Goal: Task Accomplishment & Management: Use online tool/utility

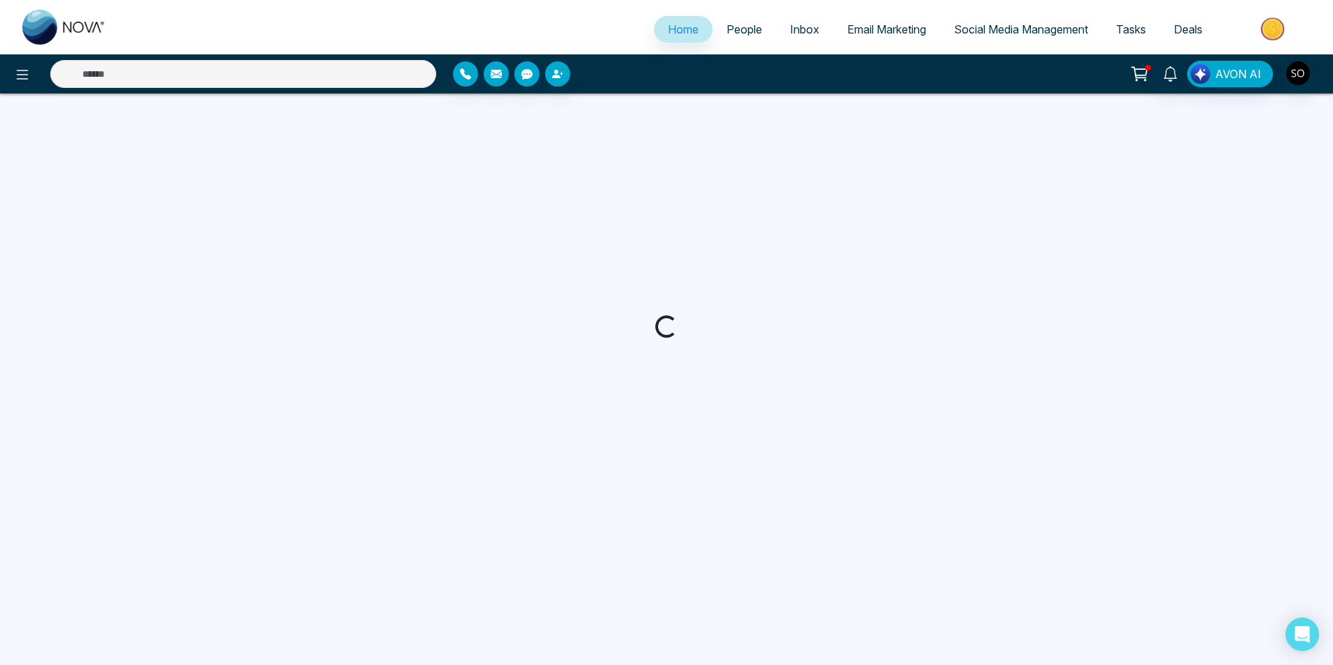
select select "*"
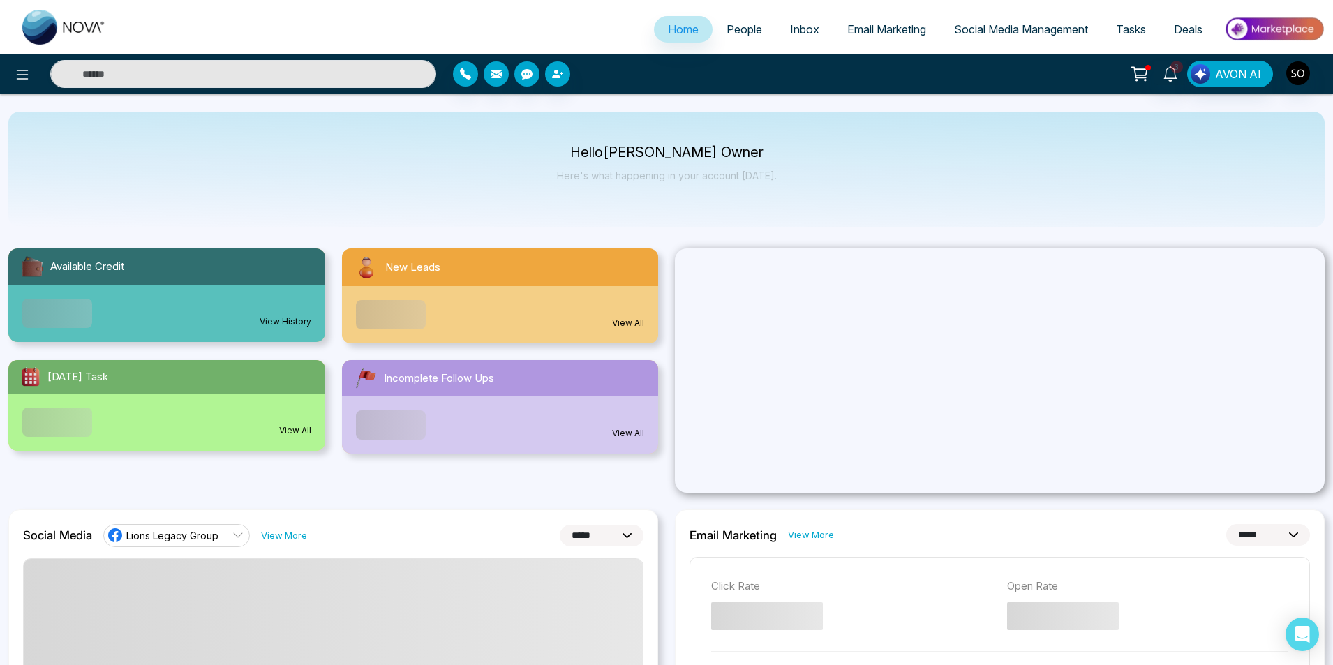
click at [754, 30] on link "People" at bounding box center [745, 29] width 64 height 27
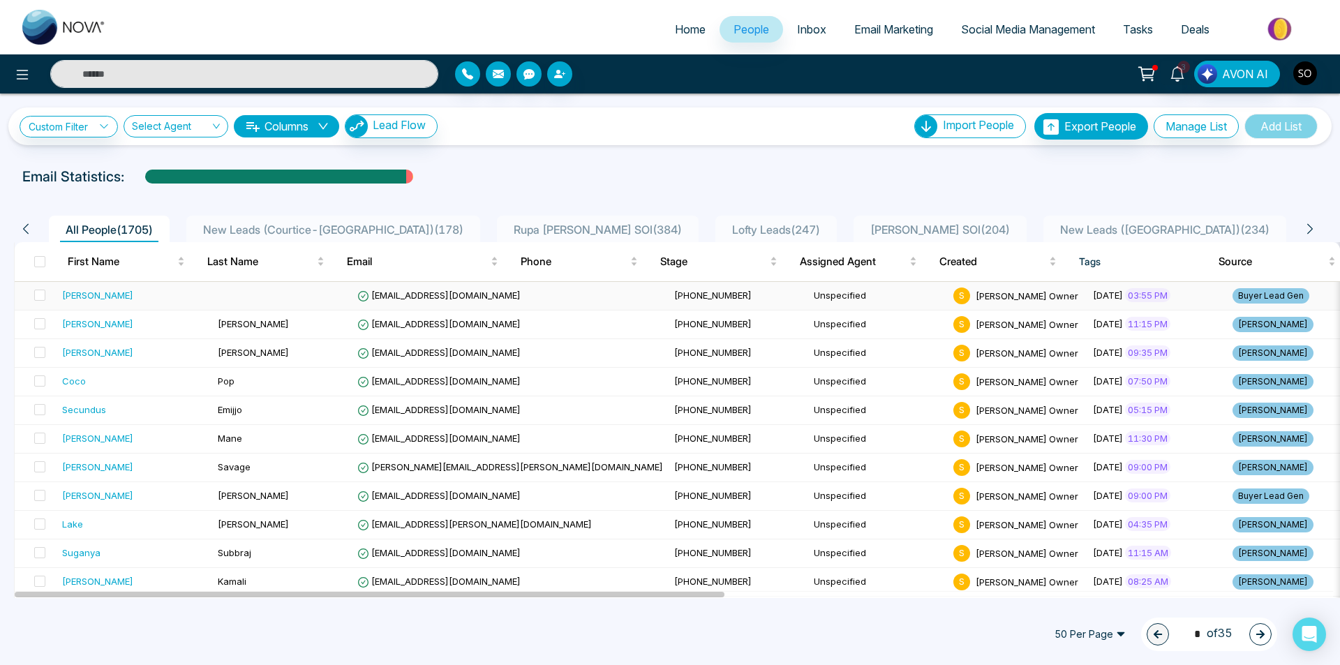
click at [122, 290] on div "[PERSON_NAME]" at bounding box center [134, 295] width 145 height 14
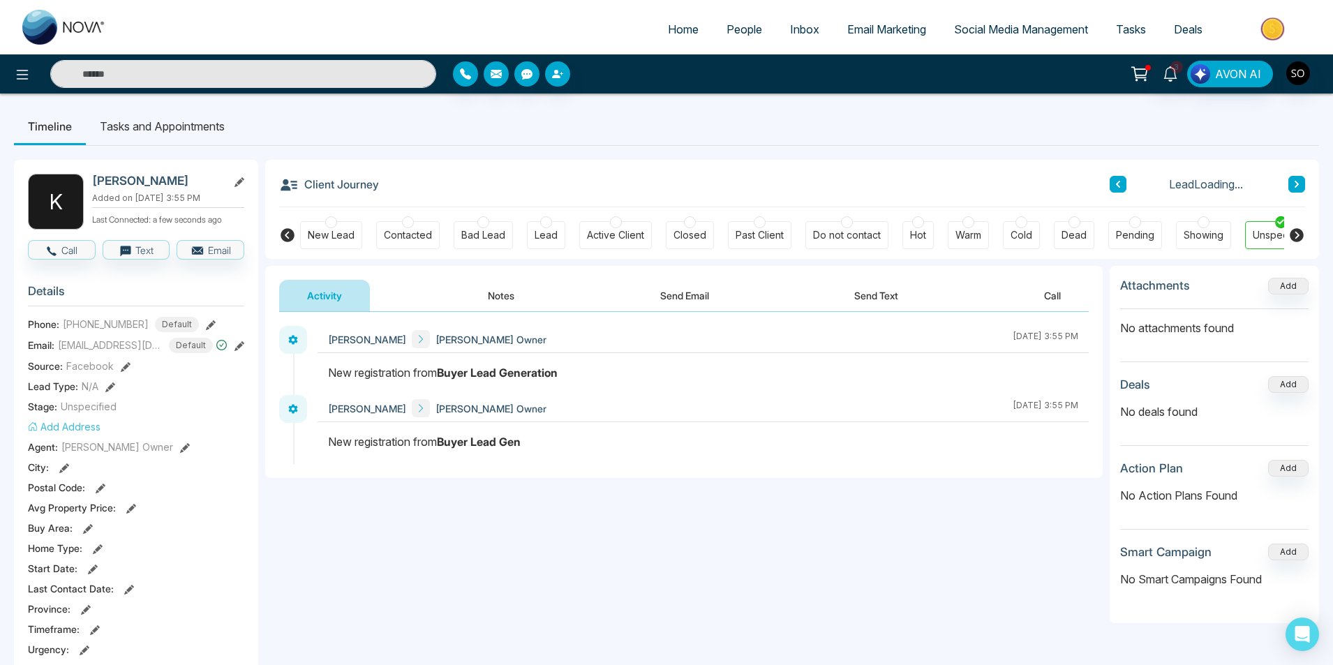
click at [501, 289] on button "Notes" at bounding box center [501, 295] width 82 height 31
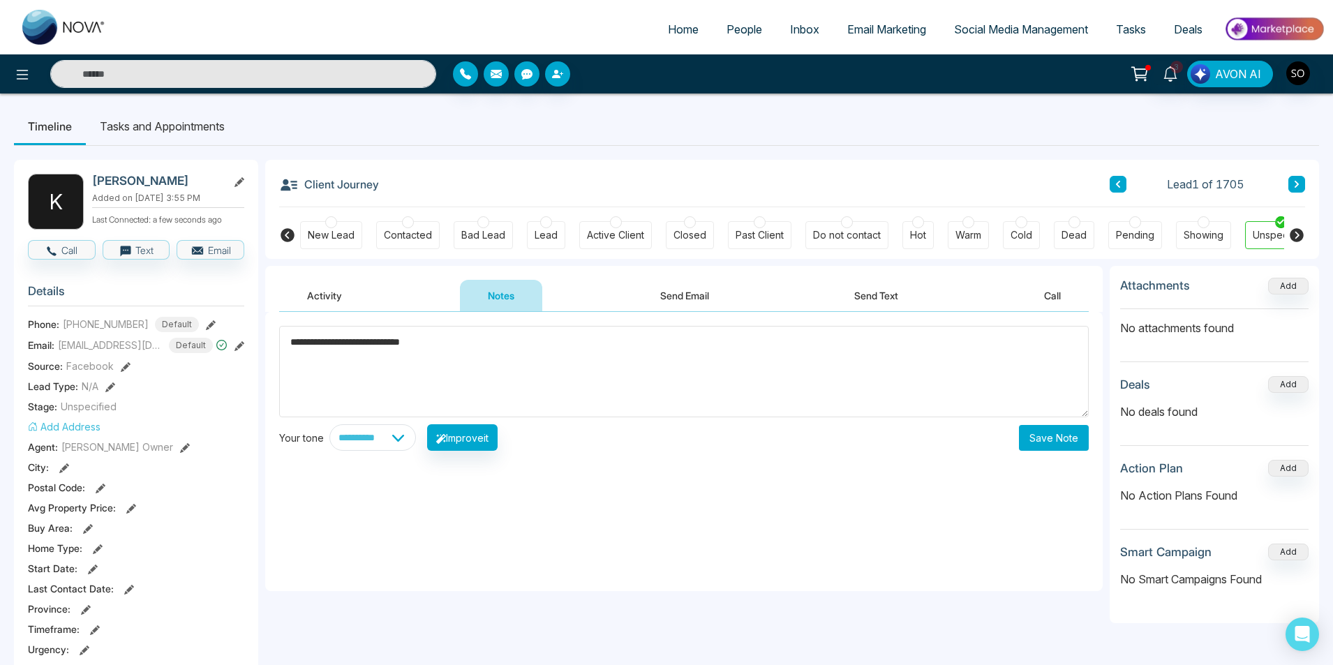
type textarea "**********"
click at [1057, 438] on button "Save Note" at bounding box center [1054, 438] width 70 height 26
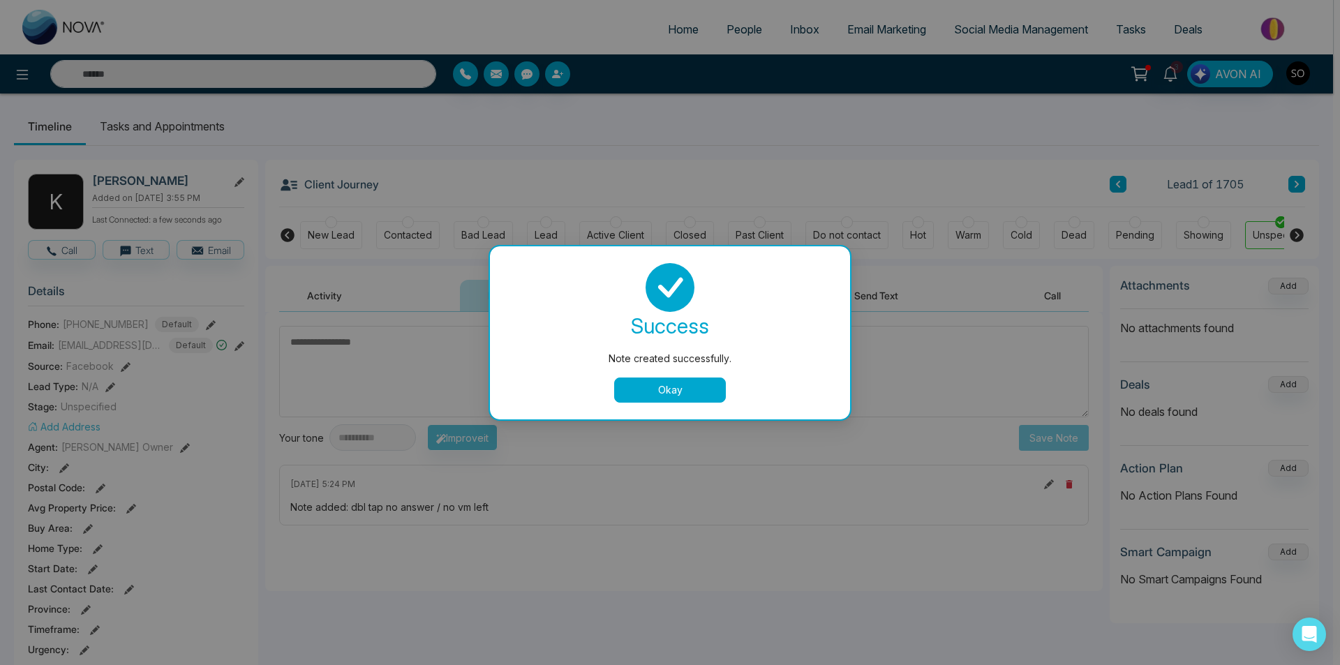
drag, startPoint x: 669, startPoint y: 390, endPoint x: 716, endPoint y: 376, distance: 48.1
click at [670, 390] on button "Okay" at bounding box center [670, 390] width 112 height 25
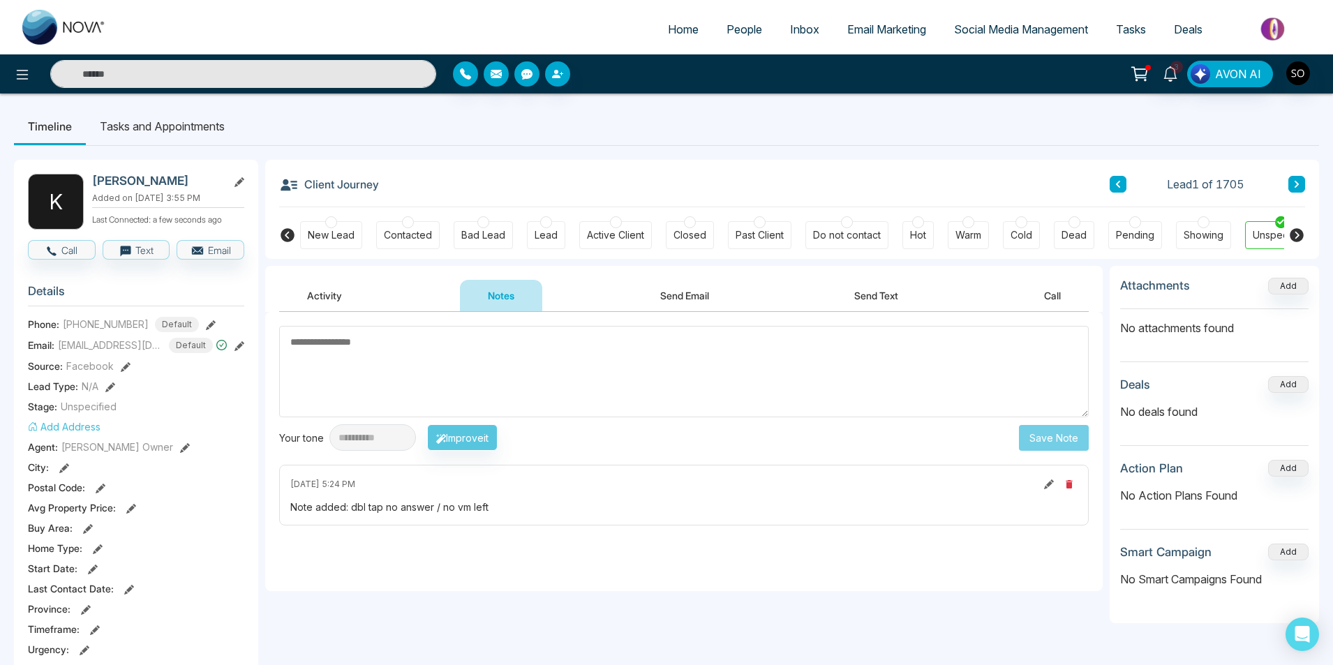
click at [1296, 182] on icon at bounding box center [1297, 184] width 4 height 7
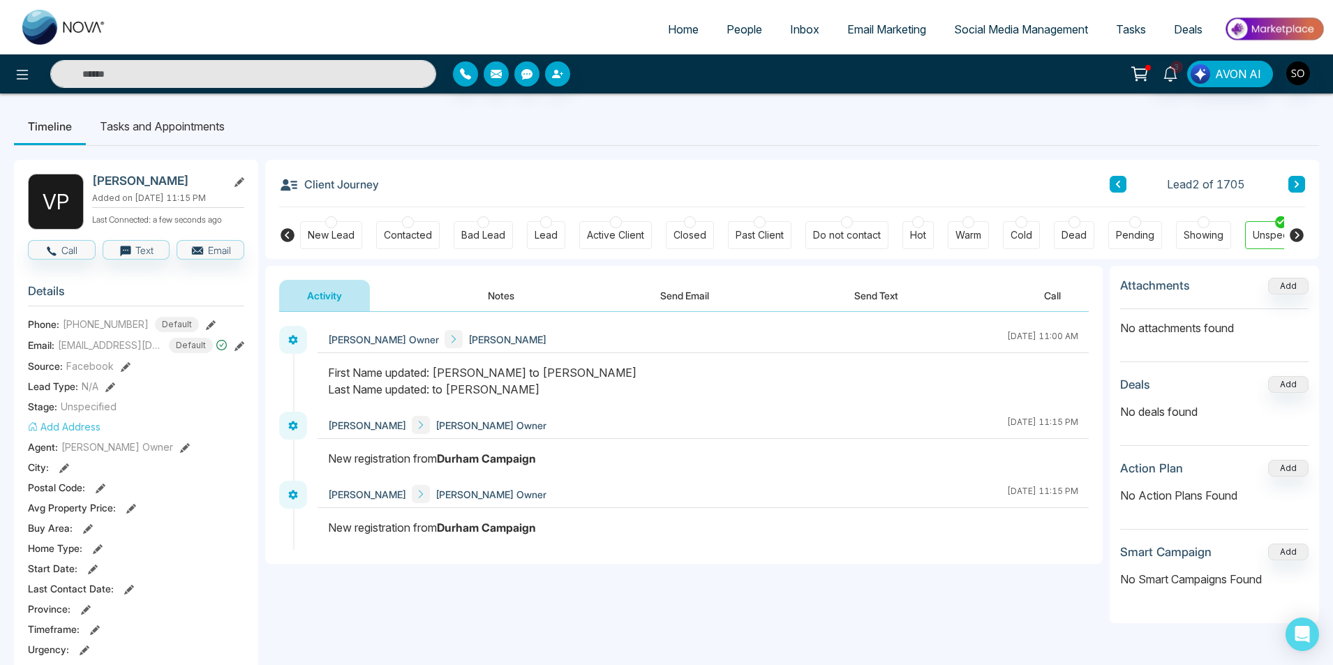
click at [482, 286] on button "Notes" at bounding box center [501, 295] width 82 height 31
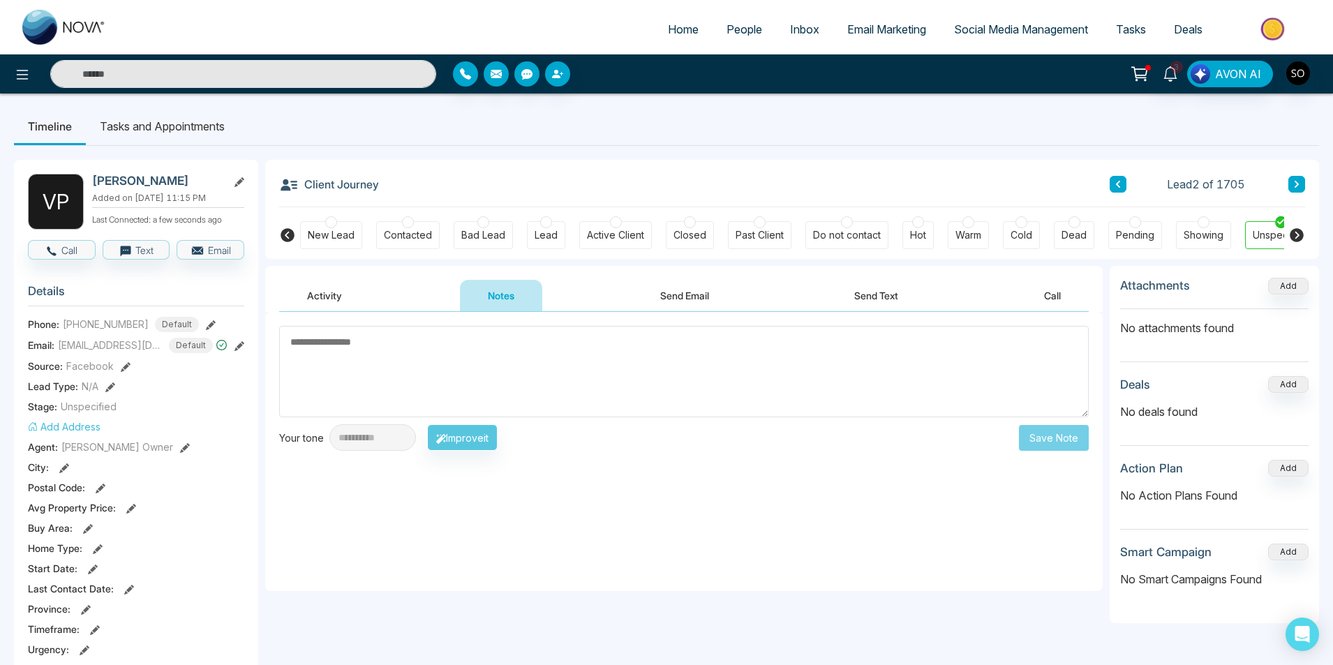
drag, startPoint x: 428, startPoint y: 361, endPoint x: 437, endPoint y: 354, distance: 11.4
click at [430, 361] on textarea at bounding box center [684, 371] width 810 height 91
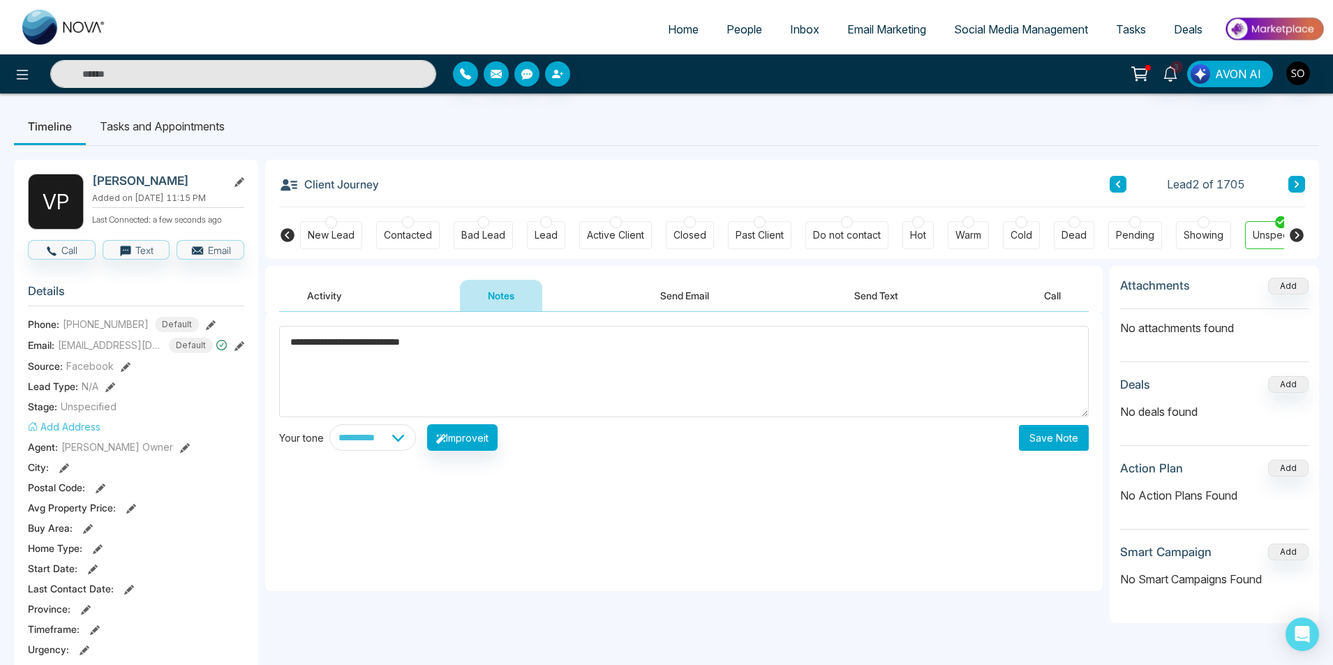
type textarea "**********"
click at [1040, 445] on button "Save Note" at bounding box center [1054, 438] width 70 height 26
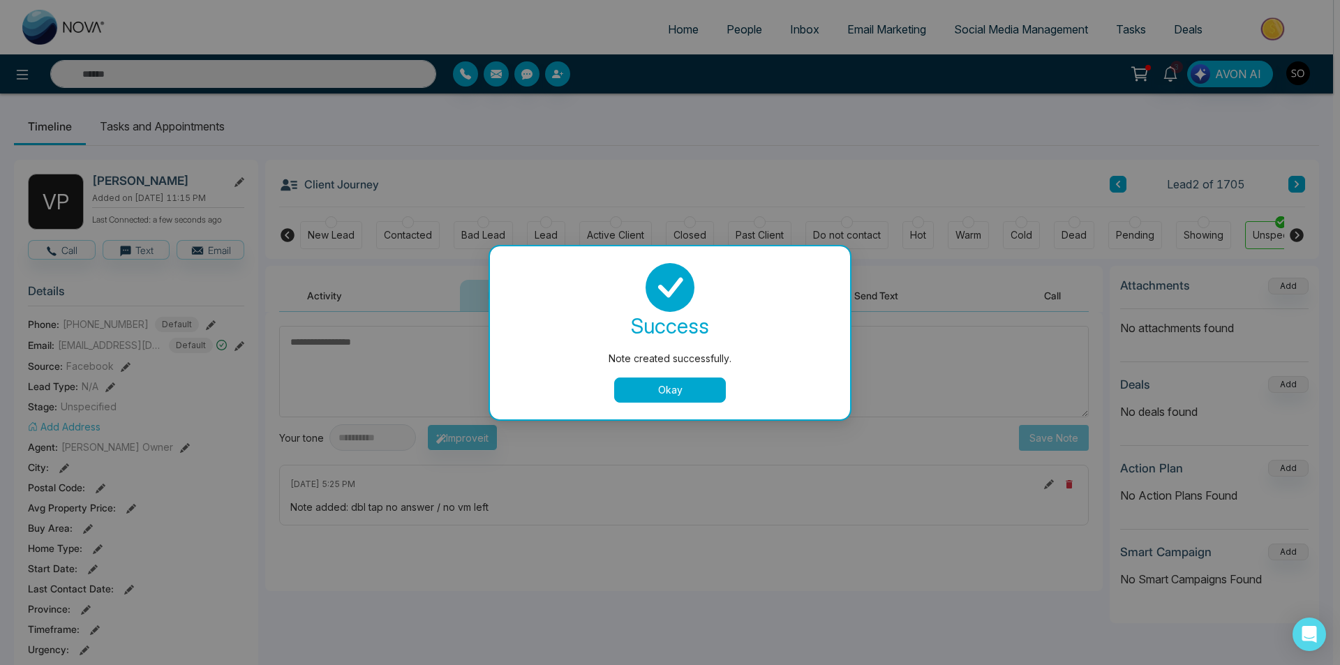
click at [662, 378] on button "Okay" at bounding box center [670, 390] width 112 height 25
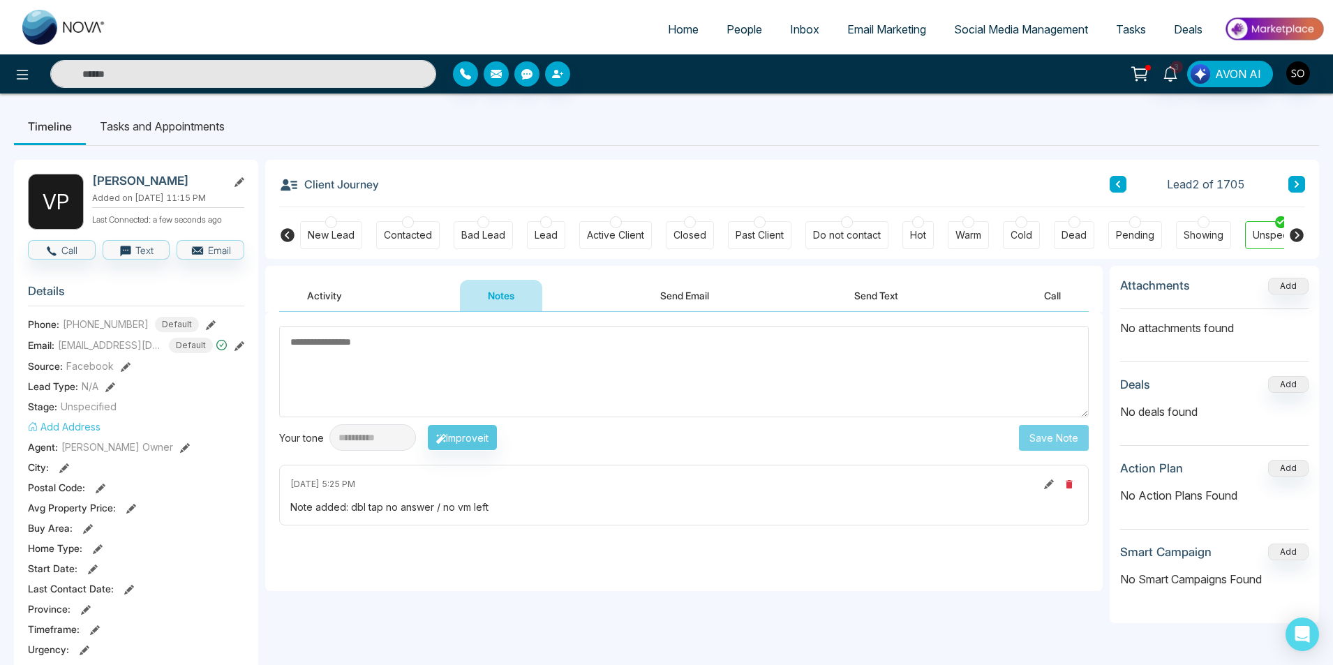
click at [1297, 181] on icon at bounding box center [1297, 184] width 7 height 8
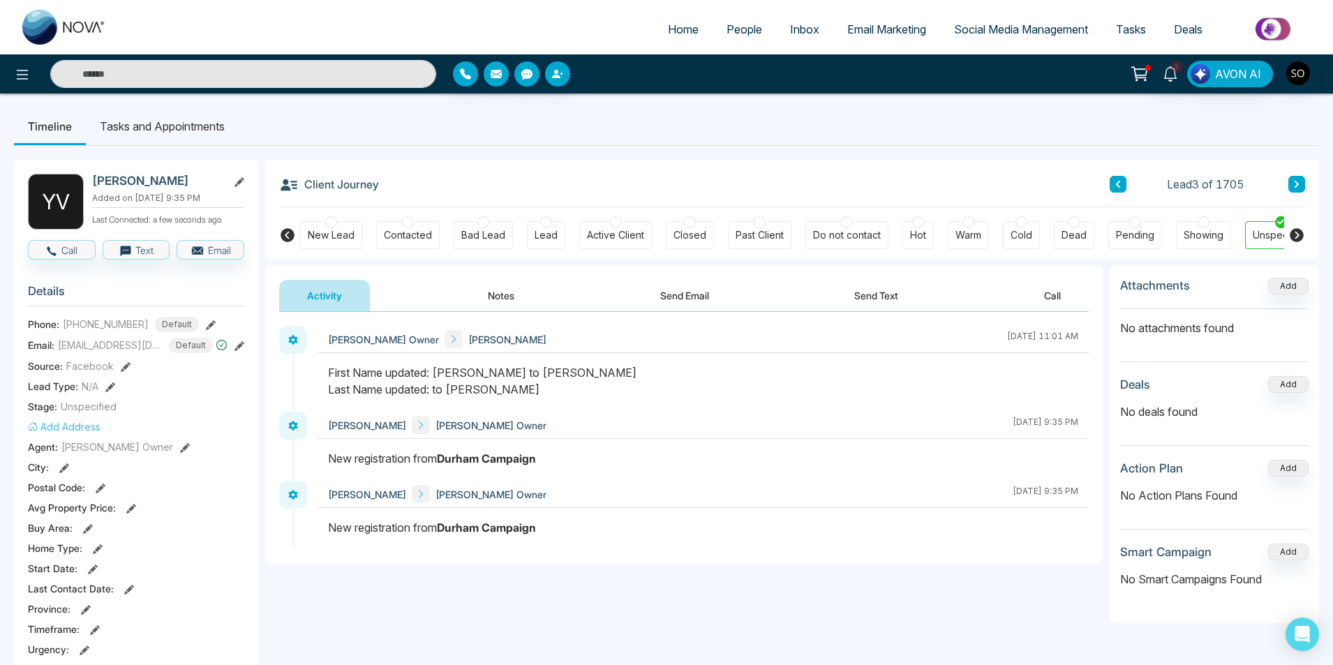
click at [484, 285] on button "Notes" at bounding box center [501, 295] width 82 height 31
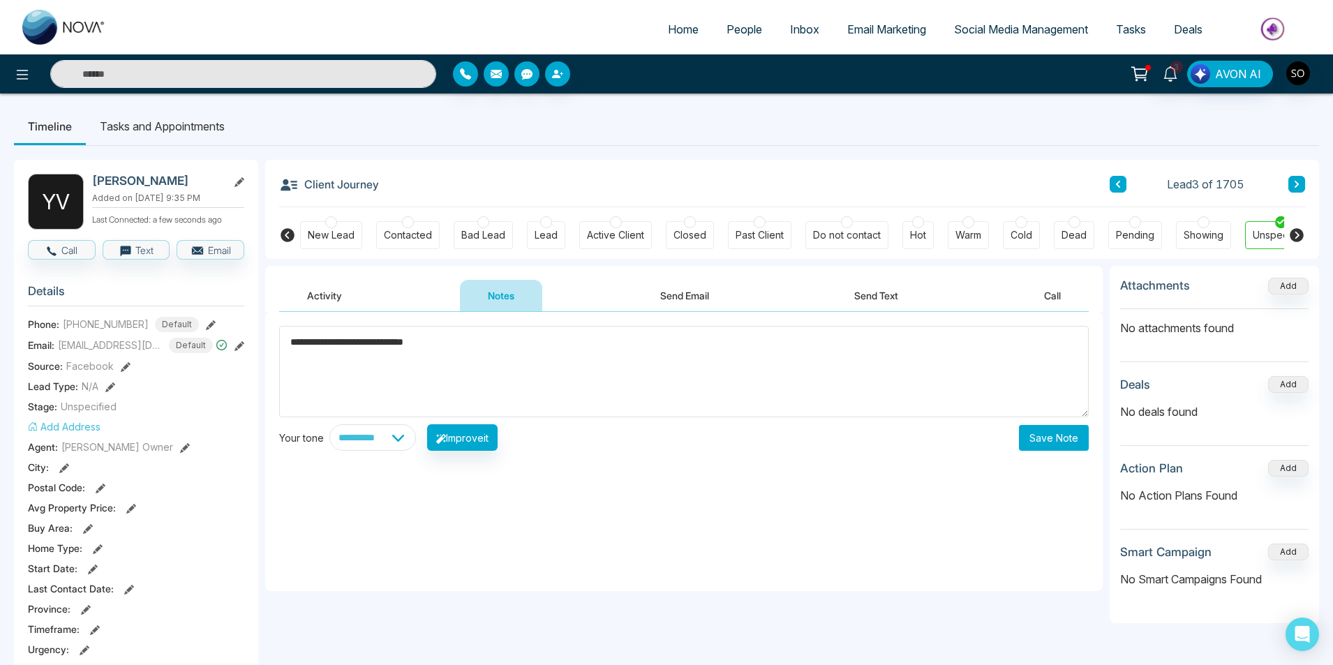
type textarea "**********"
click at [1054, 434] on button "Save Note" at bounding box center [1054, 438] width 70 height 26
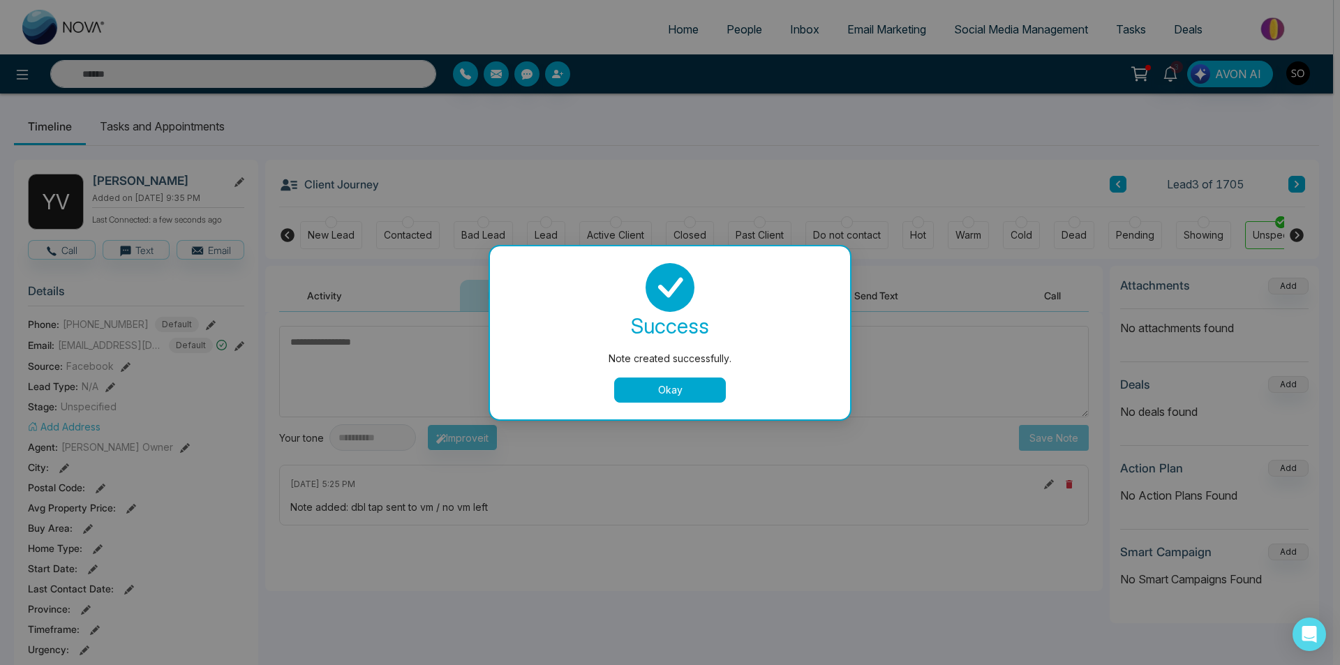
click at [686, 383] on button "Okay" at bounding box center [670, 390] width 112 height 25
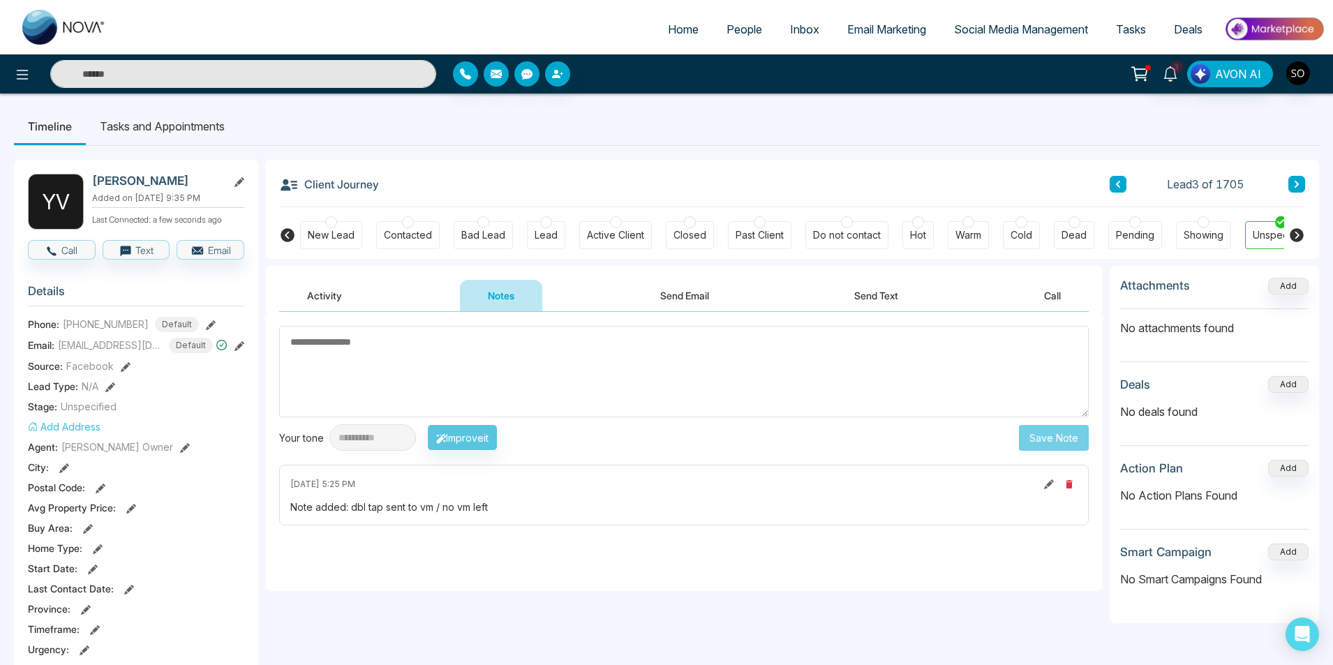
click at [1296, 185] on icon at bounding box center [1297, 184] width 7 height 8
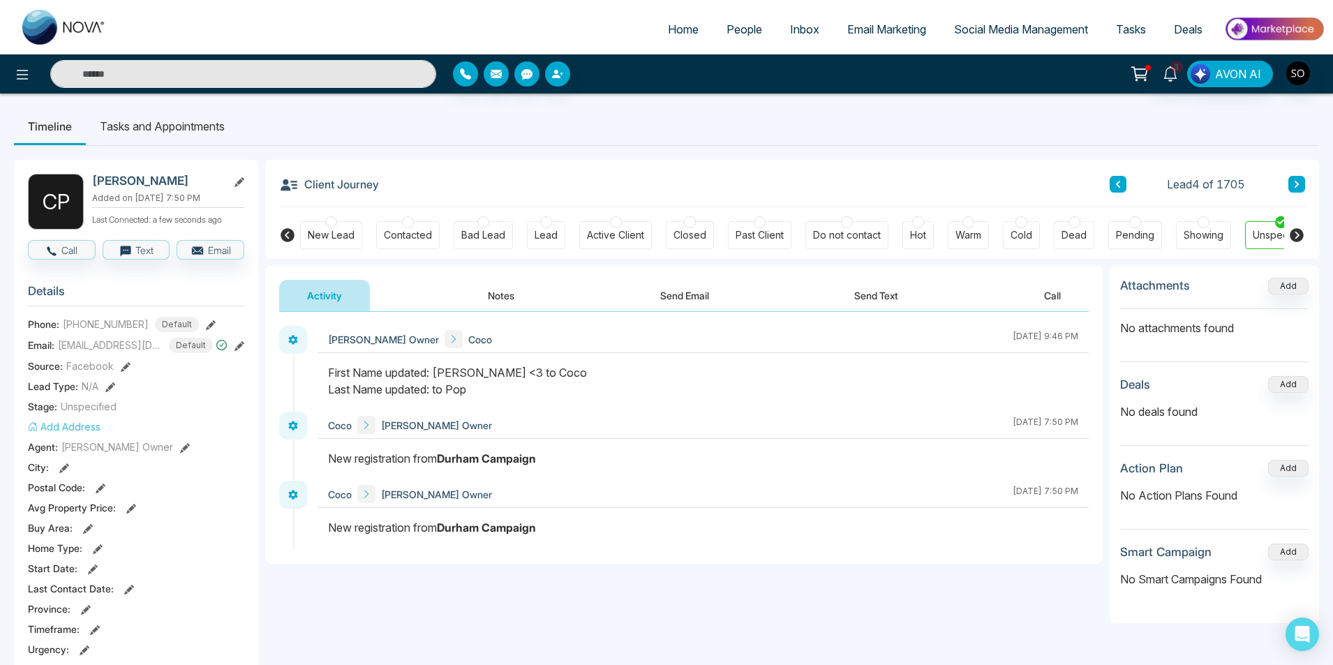
click at [511, 293] on button "Notes" at bounding box center [501, 295] width 82 height 31
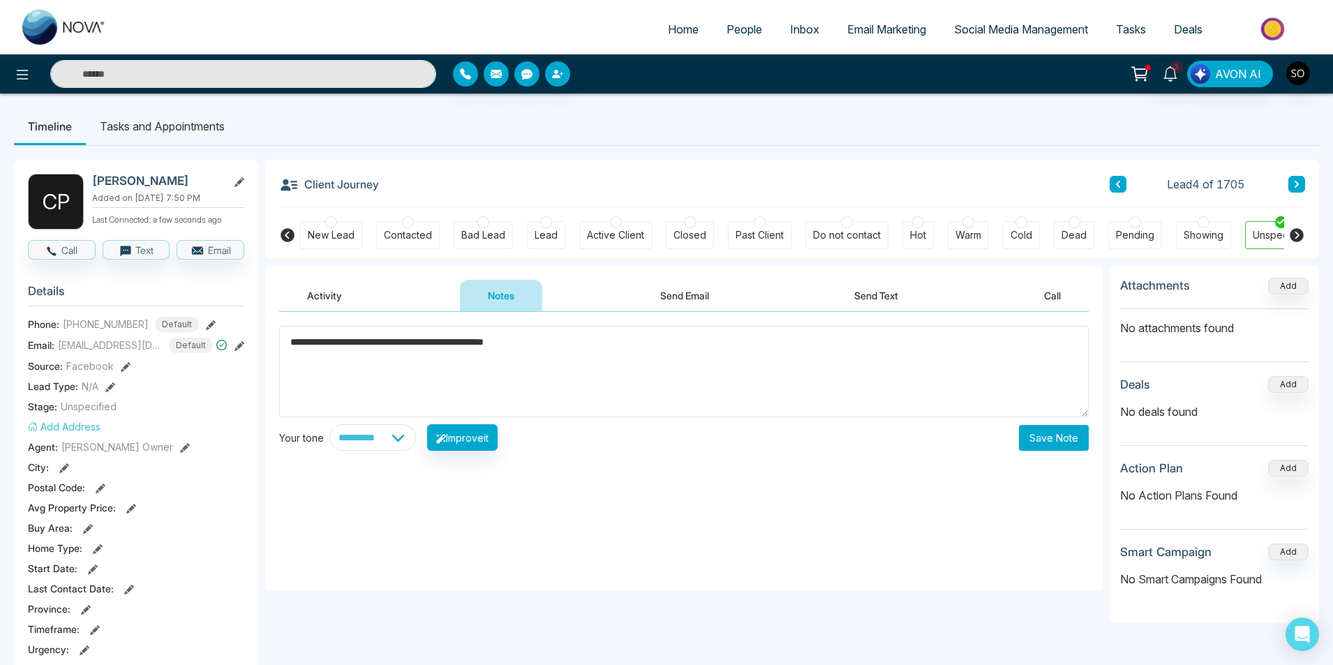
type textarea "**********"
click at [1060, 436] on button "Save Note" at bounding box center [1054, 438] width 70 height 26
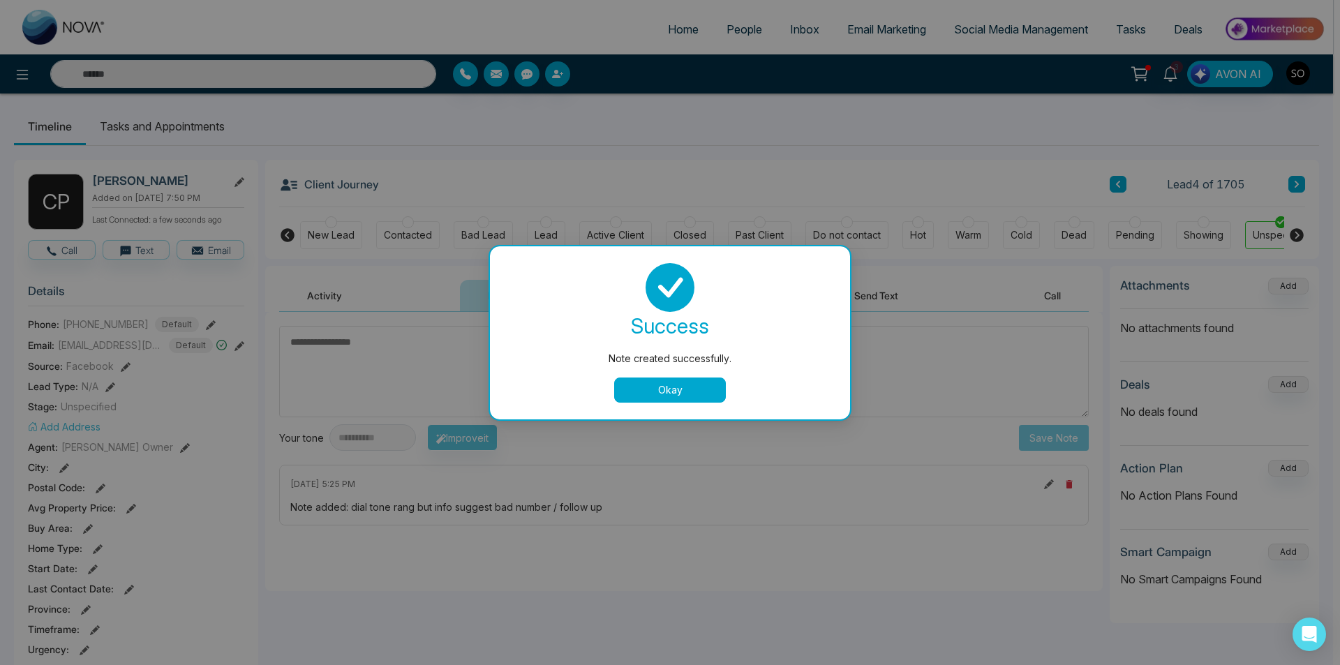
click at [636, 384] on button "Okay" at bounding box center [670, 390] width 112 height 25
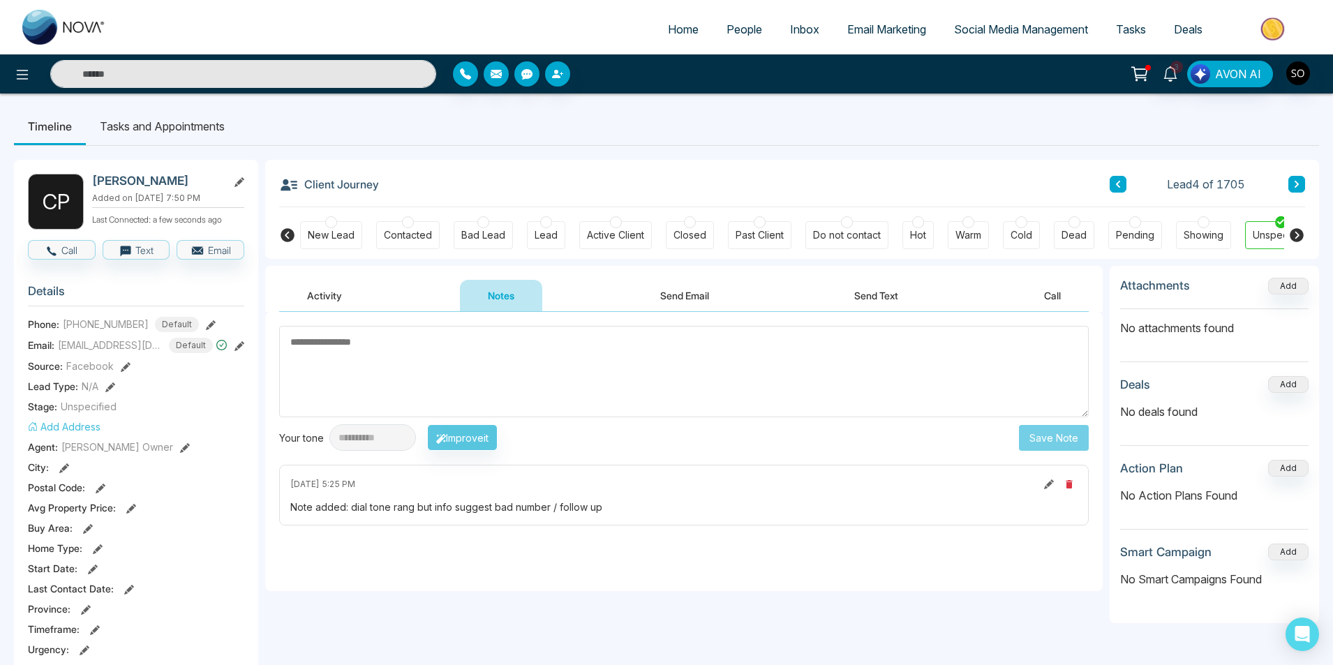
click at [1291, 179] on button at bounding box center [1297, 184] width 17 height 17
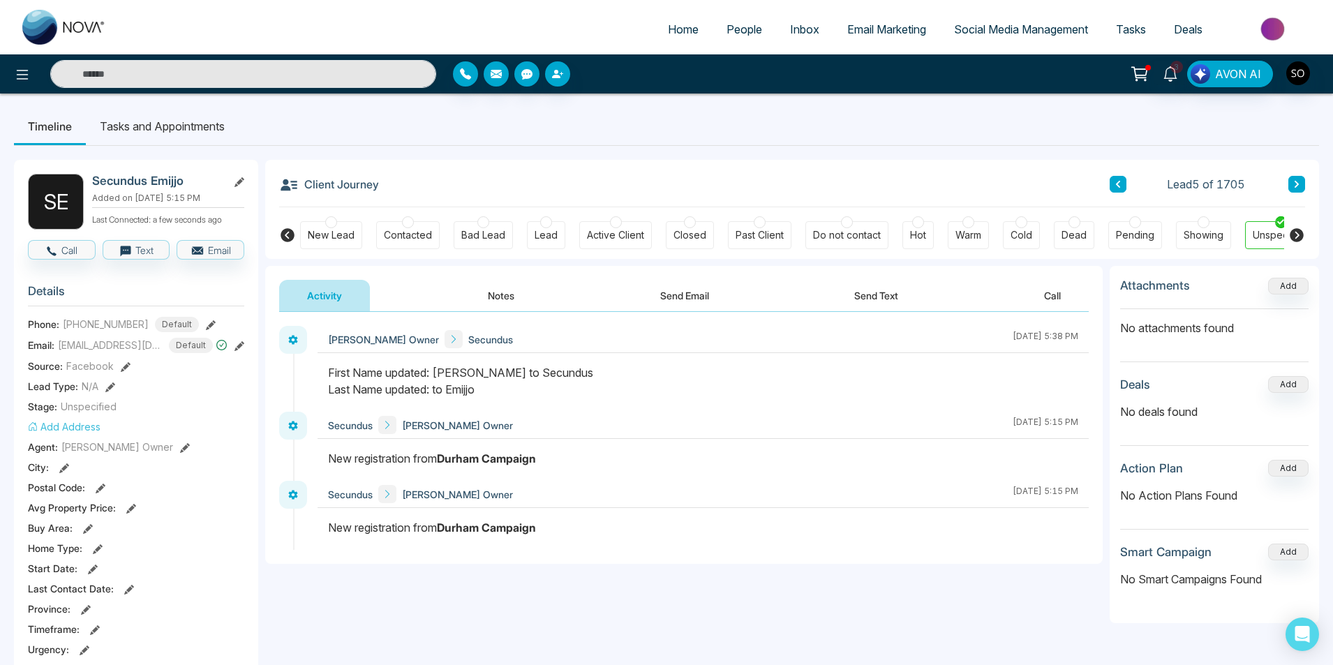
click at [497, 299] on button "Notes" at bounding box center [501, 295] width 82 height 31
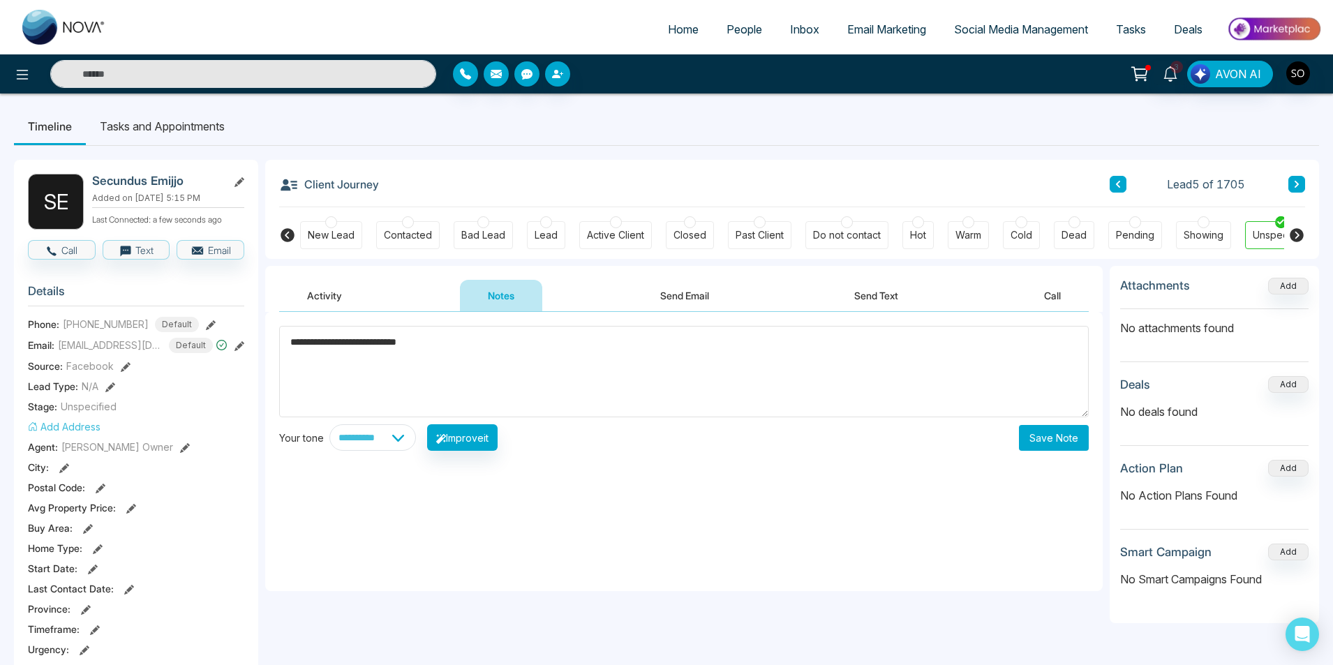
type textarea "**********"
click at [1047, 434] on button "Save Note" at bounding box center [1054, 438] width 70 height 26
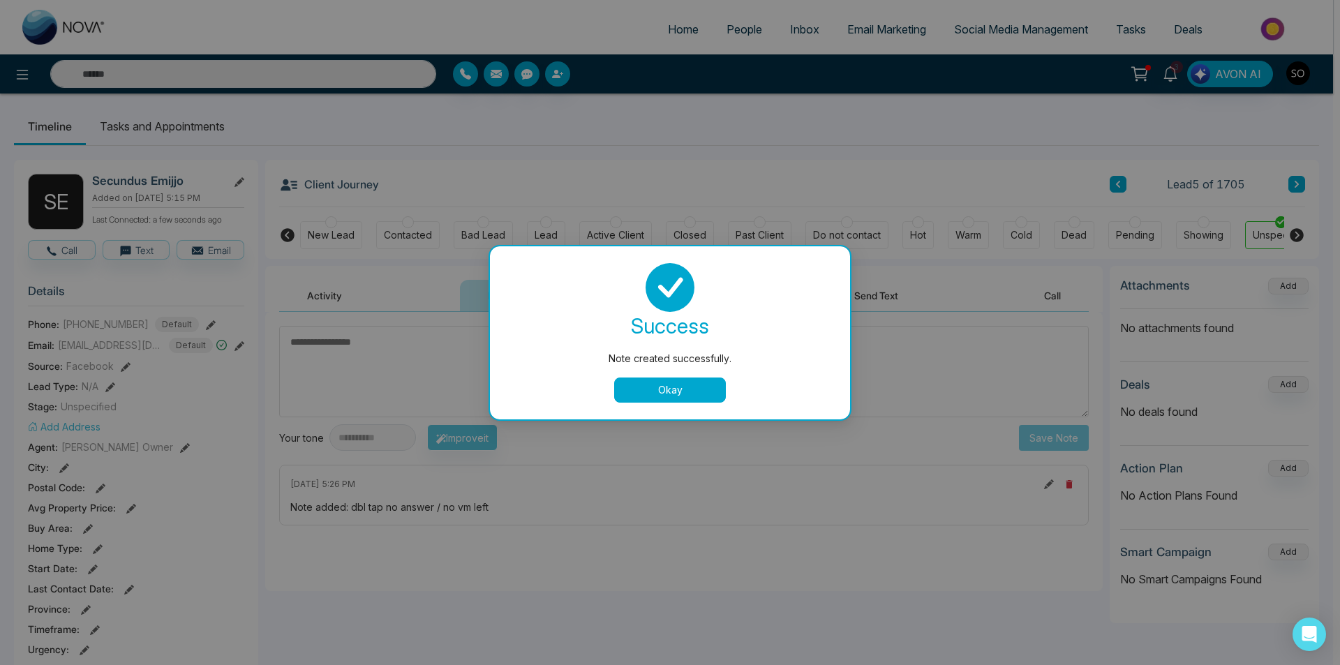
click at [693, 385] on button "Okay" at bounding box center [670, 390] width 112 height 25
